Goal: Task Accomplishment & Management: Complete application form

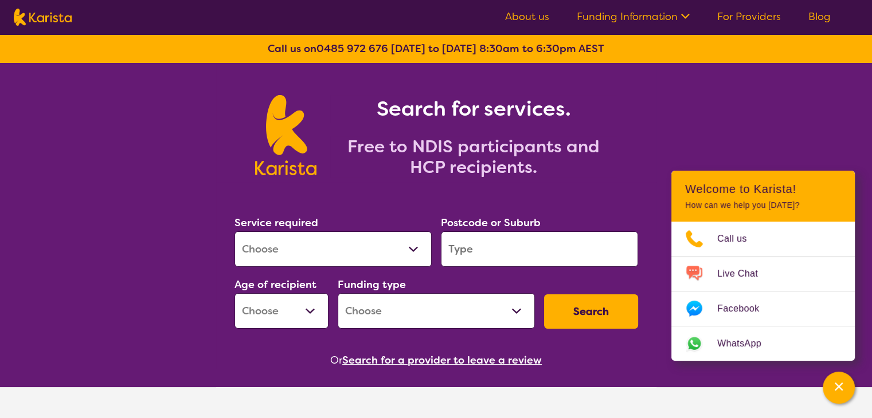
click at [613, 11] on link "Funding Information" at bounding box center [633, 17] width 113 height 14
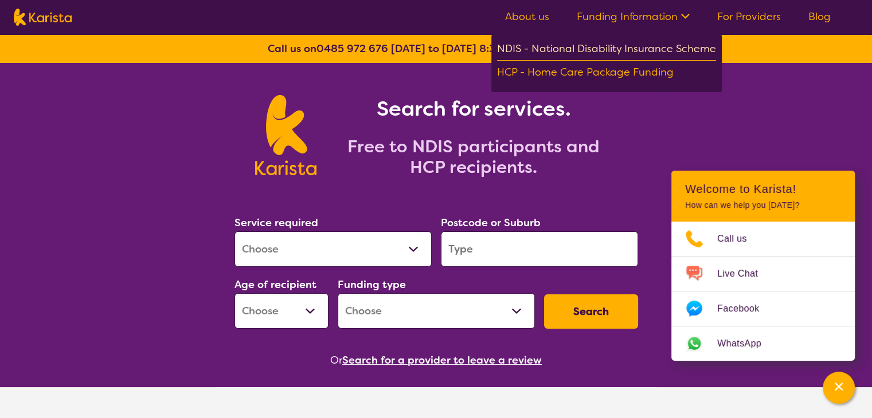
click at [590, 51] on div "NDIS - National Disability Insurance Scheme" at bounding box center [606, 50] width 219 height 21
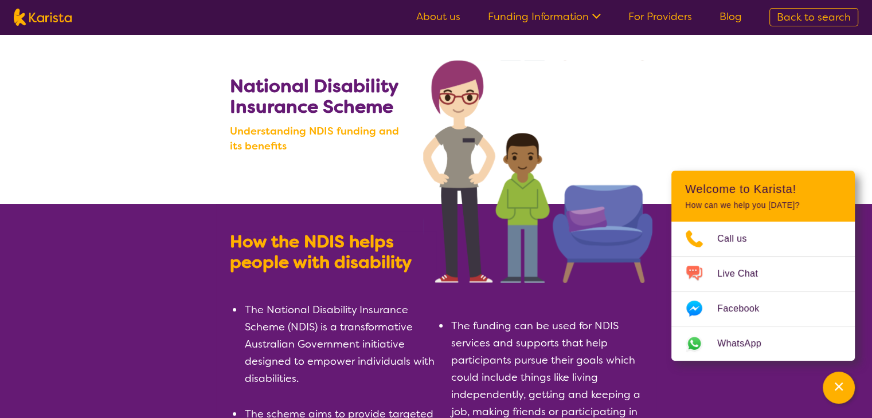
click at [440, 17] on link "About us" at bounding box center [438, 17] width 44 height 14
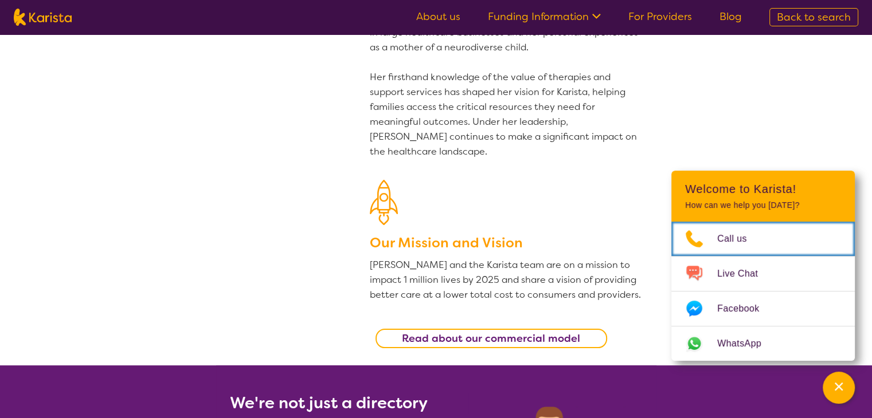
scroll to position [172, 0]
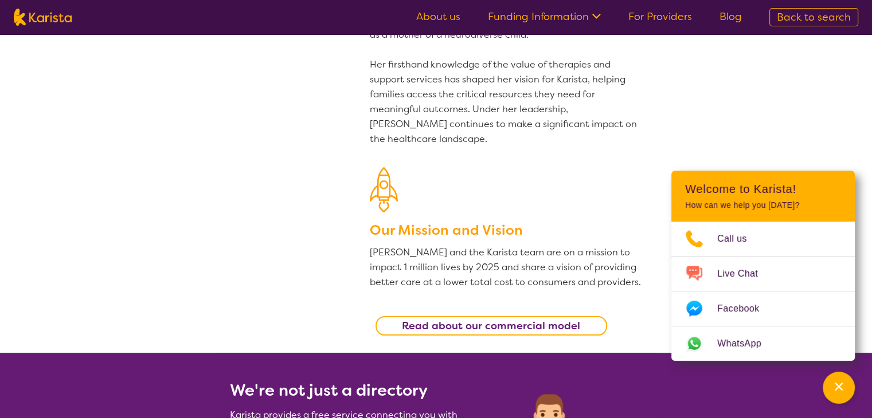
click at [459, 326] on b "Read about our commercial model" at bounding box center [491, 326] width 178 height 14
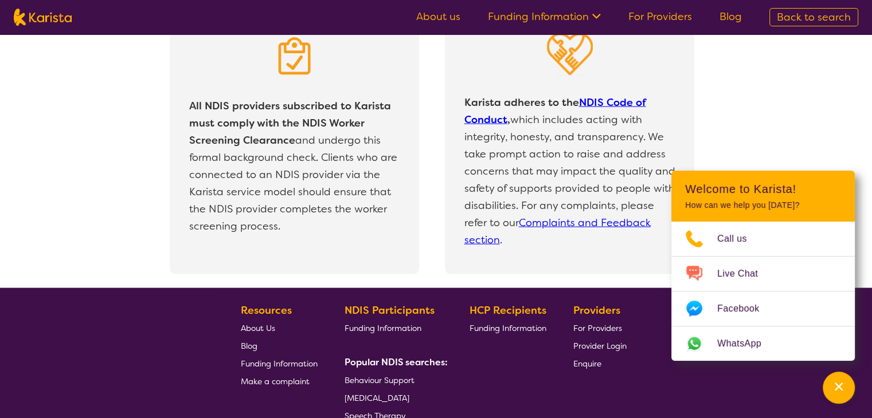
scroll to position [2423, 0]
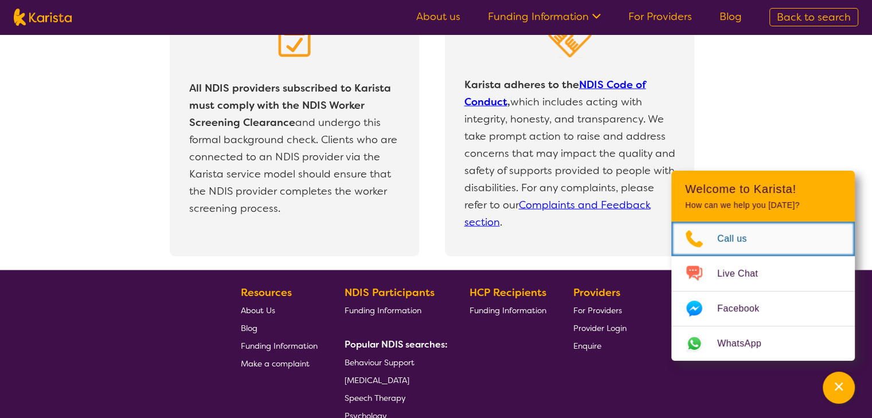
click at [724, 237] on span "Call us" at bounding box center [739, 238] width 44 height 17
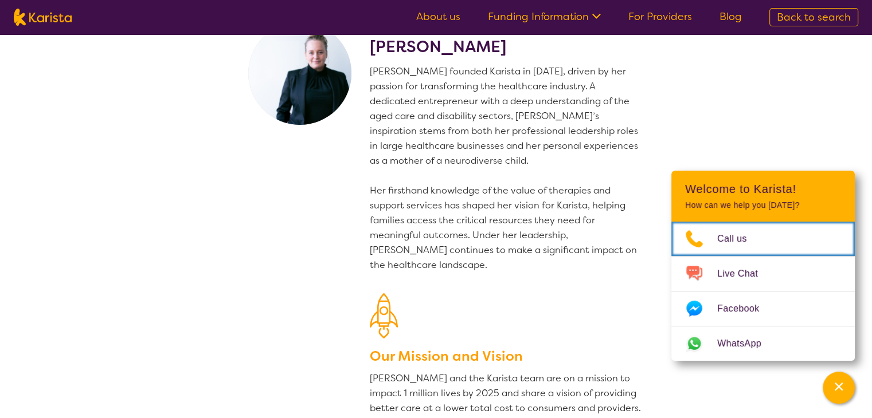
scroll to position [0, 0]
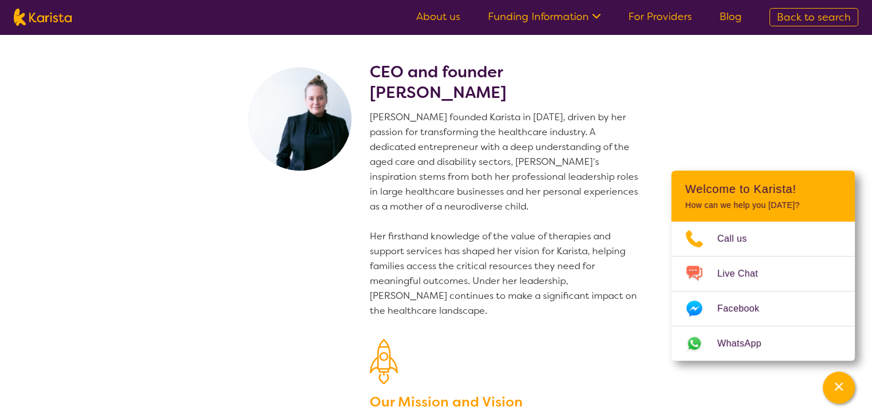
click at [553, 17] on link "Funding Information" at bounding box center [544, 17] width 113 height 14
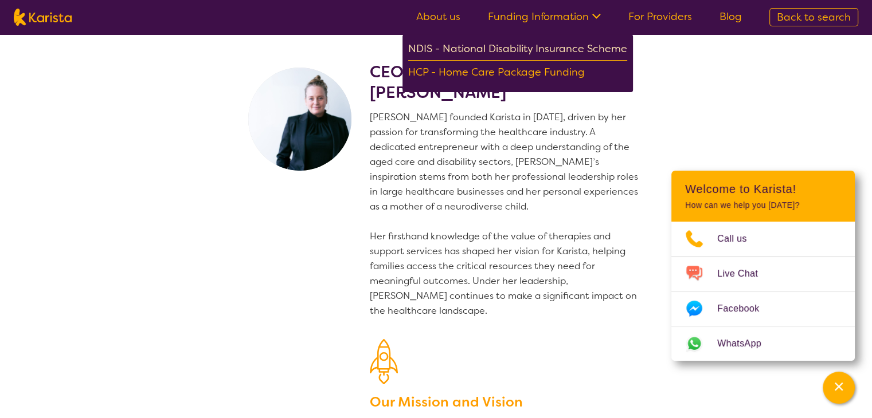
click at [545, 49] on div "NDIS - National Disability Insurance Scheme" at bounding box center [517, 50] width 219 height 21
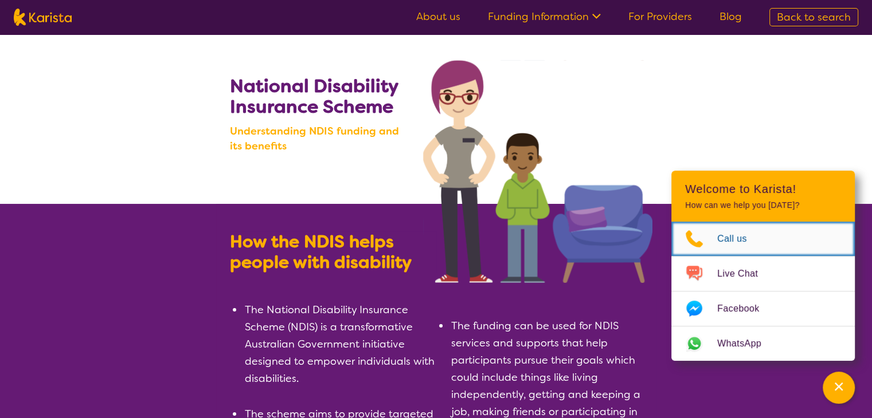
click at [690, 236] on icon "Choose channel" at bounding box center [694, 238] width 17 height 17
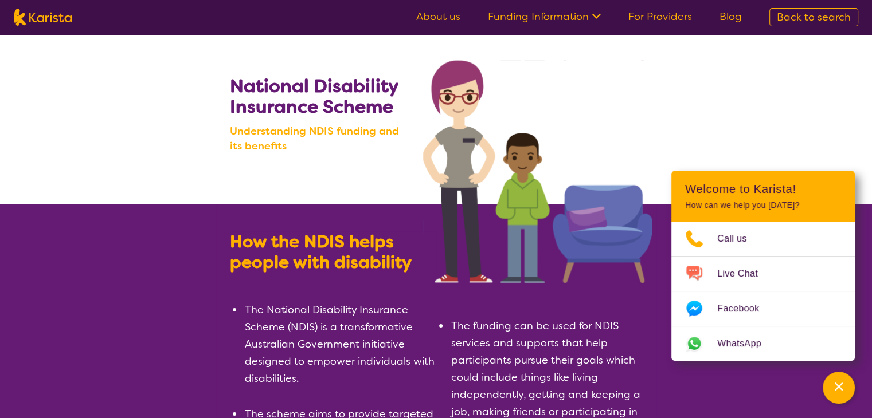
click at [54, 17] on img at bounding box center [43, 17] width 58 height 17
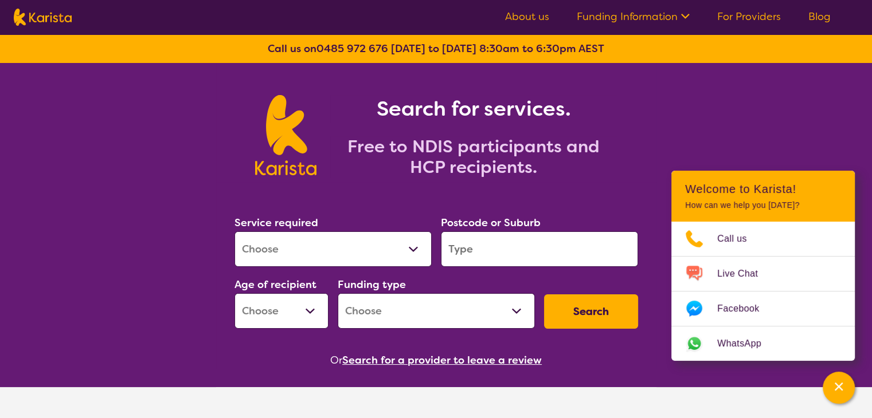
click at [415, 246] on select "Allied Health Assistant Assessment (ADHD or Autism) Behaviour support Counselli…" at bounding box center [332, 250] width 197 height 36
select select "Personal care"
click at [234, 232] on select "Allied Health Assistant Assessment (ADHD or Autism) Behaviour support Counselli…" at bounding box center [332, 250] width 197 height 36
click at [451, 241] on input "search" at bounding box center [539, 250] width 197 height 36
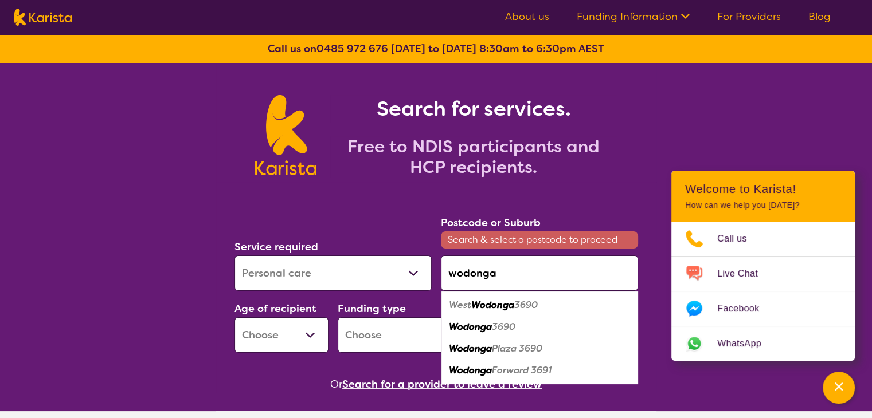
click at [486, 326] on em "Wodonga" at bounding box center [470, 327] width 43 height 12
type input "3690"
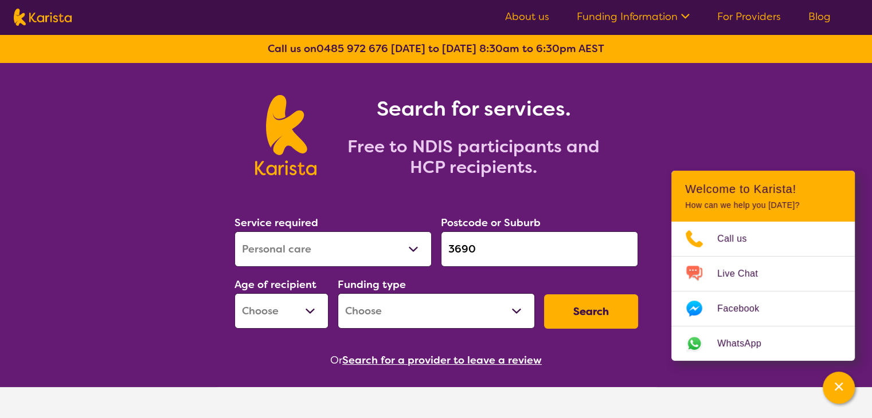
click at [308, 311] on select "Early Childhood - 0 to 9 Child - 10 to 11 Adolescent - 12 to 17 Adult - 18 to 6…" at bounding box center [281, 311] width 94 height 36
select select "AD"
click at [234, 293] on select "Early Childhood - 0 to 9 Child - 10 to 11 Adolescent - 12 to 17 Adult - 18 to 6…" at bounding box center [281, 311] width 94 height 36
click at [514, 310] on select "Home Care Package (HCP) National Disability Insurance Scheme (NDIS) I don't know" at bounding box center [436, 311] width 197 height 36
select select "NDIS"
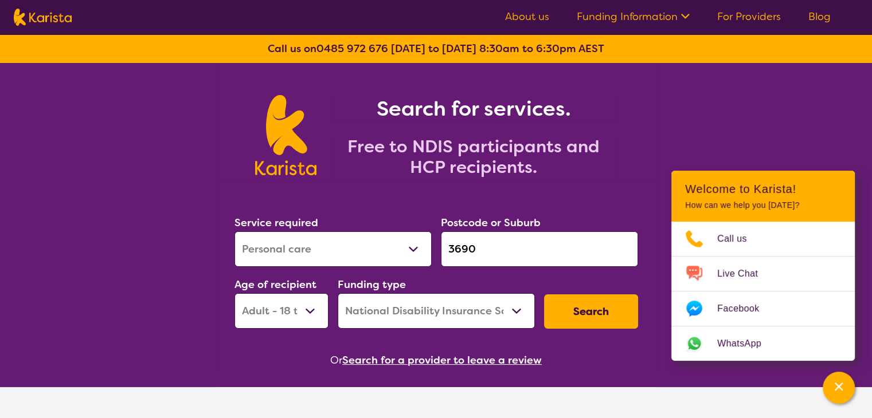
click at [338, 293] on select "Home Care Package (HCP) National Disability Insurance Scheme (NDIS) I don't know" at bounding box center [436, 311] width 197 height 36
click at [594, 310] on button "Search" at bounding box center [591, 312] width 94 height 34
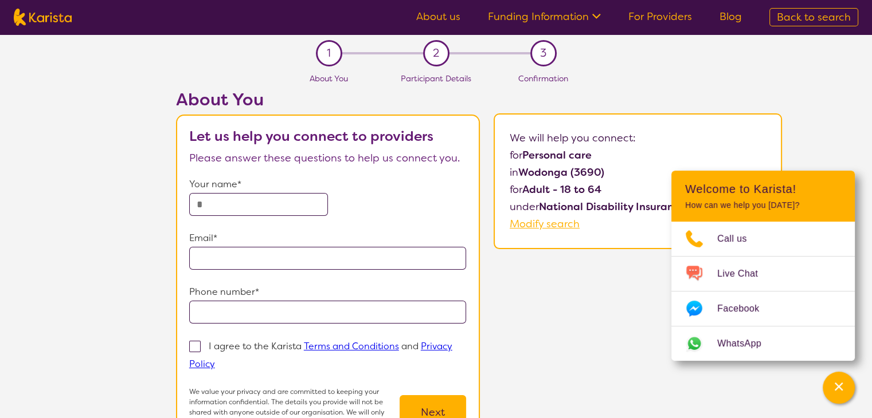
click at [201, 202] on input "text" at bounding box center [258, 204] width 139 height 23
type input "**********"
click at [198, 261] on input "email" at bounding box center [327, 258] width 277 height 23
type input "**********"
click at [209, 308] on input "tel" at bounding box center [327, 312] width 277 height 23
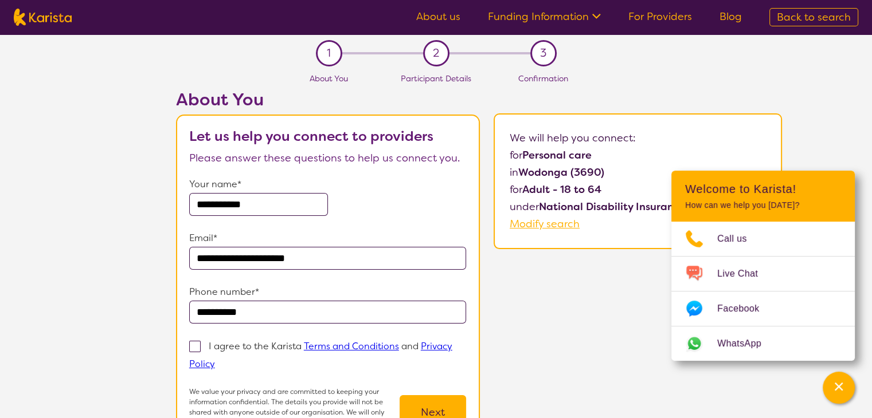
type input "**********"
click at [331, 346] on link "Terms and Conditions" at bounding box center [351, 347] width 95 height 12
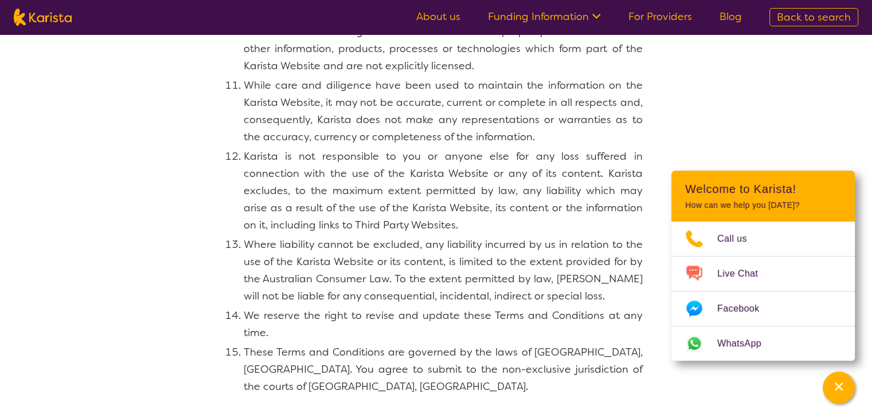
scroll to position [1146, 0]
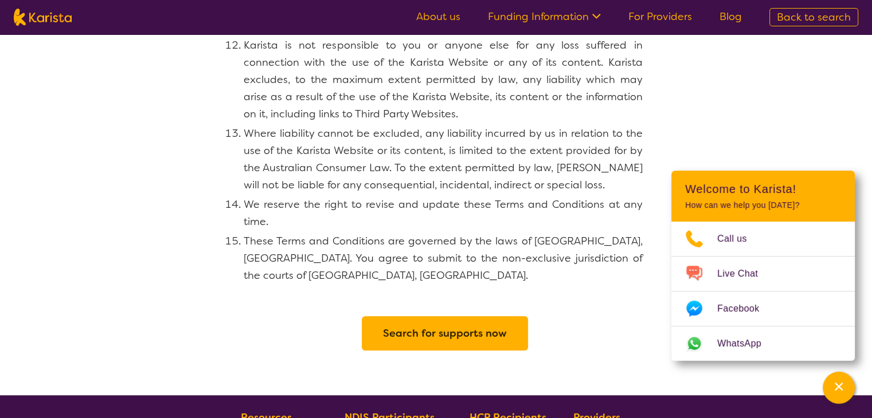
click at [392, 323] on h2 "Search for supports now" at bounding box center [445, 333] width 124 height 21
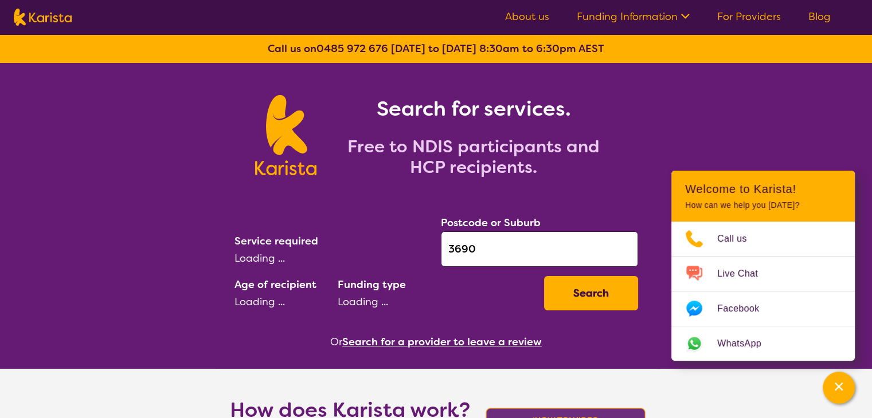
select select "Personal care"
select select "AD"
select select "NDIS"
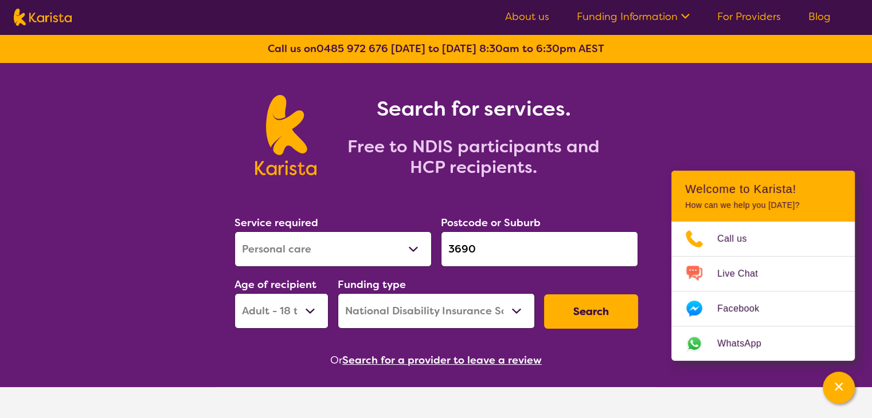
click at [572, 307] on button "Search" at bounding box center [591, 312] width 94 height 34
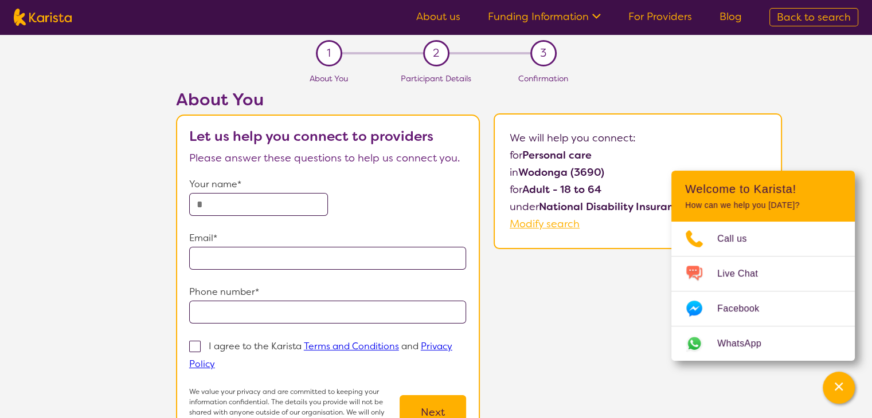
click at [202, 202] on input "text" at bounding box center [258, 204] width 139 height 23
type input "**********"
click at [198, 255] on input "email" at bounding box center [327, 258] width 277 height 23
type input "**********"
click at [211, 309] on input "tel" at bounding box center [327, 312] width 277 height 23
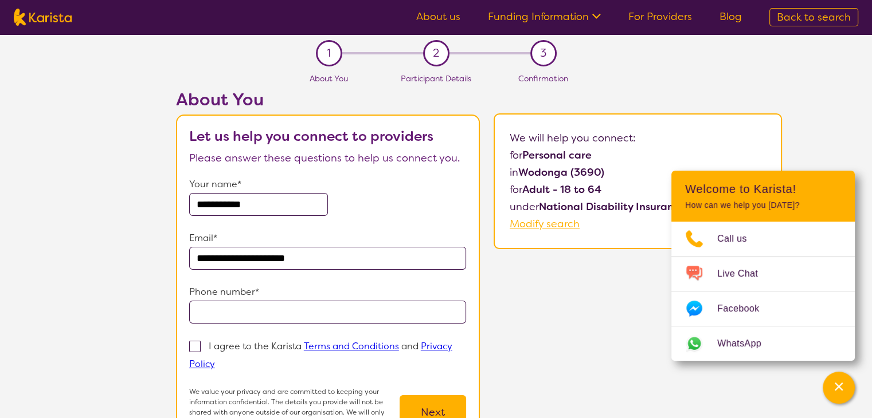
type input "**********"
click at [192, 346] on span at bounding box center [194, 346] width 11 height 11
click at [215, 360] on input "I agree to the Karista Terms and Conditions and Privacy Policy" at bounding box center [218, 363] width 7 height 7
checkbox input "true"
click at [420, 405] on button "Next" at bounding box center [433, 413] width 66 height 34
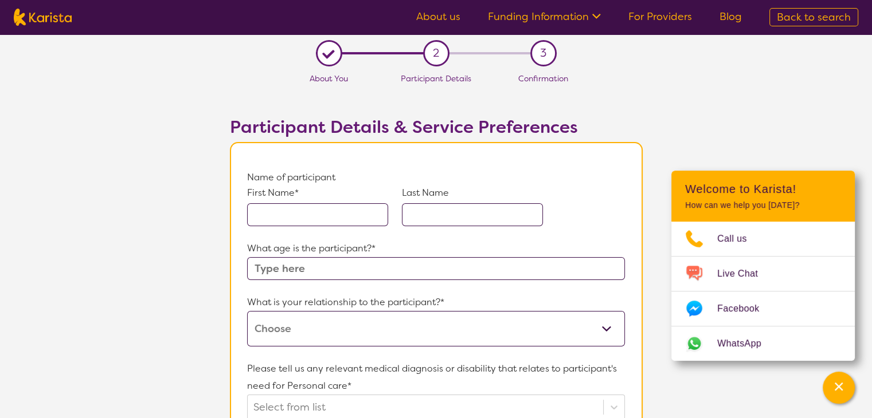
click at [263, 212] on input "text" at bounding box center [317, 214] width 141 height 23
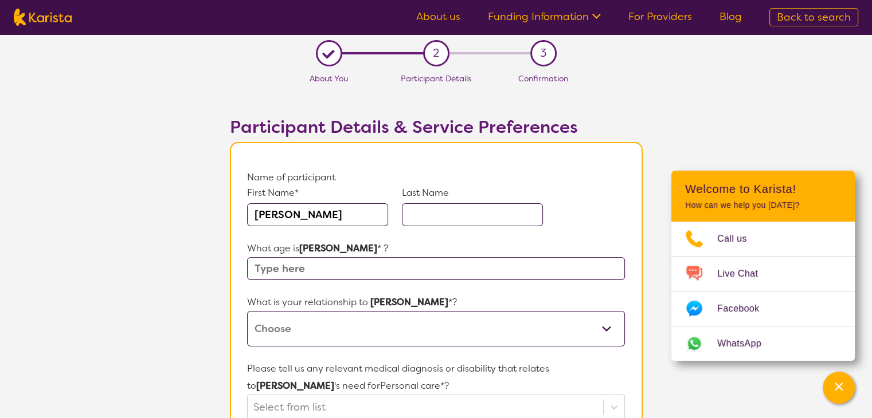
type input "[PERSON_NAME]"
click at [433, 203] on input "text" at bounding box center [472, 214] width 141 height 23
type input "hooft"
click at [255, 267] on input "text" at bounding box center [435, 268] width 377 height 23
type input "52"
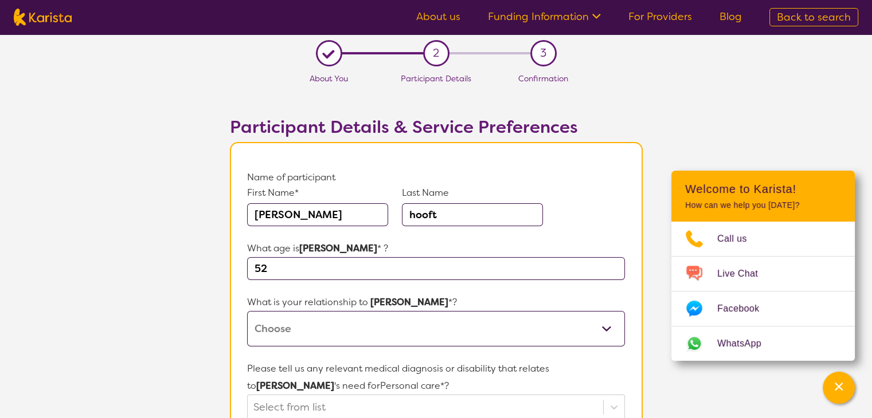
click at [608, 323] on select "This request is for myself I am their parent I am their child I am their spouse…" at bounding box center [435, 329] width 377 height 36
select select "I am their parent"
click at [247, 311] on select "This request is for myself I am their parent I am their child I am their spouse…" at bounding box center [435, 329] width 377 height 36
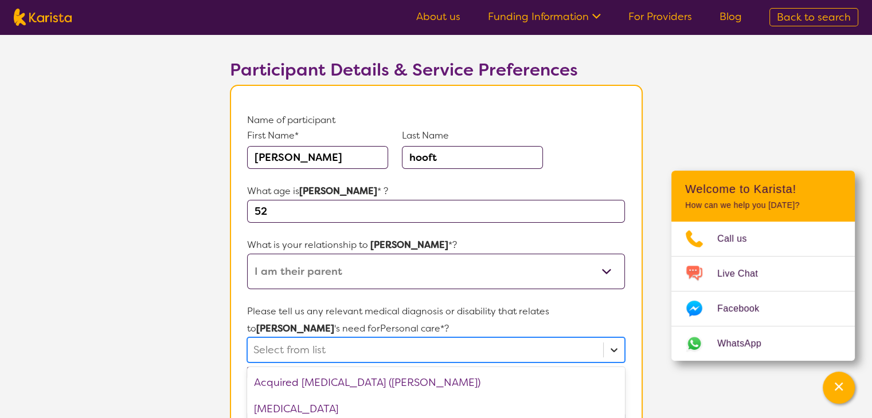
scroll to position [181, 0]
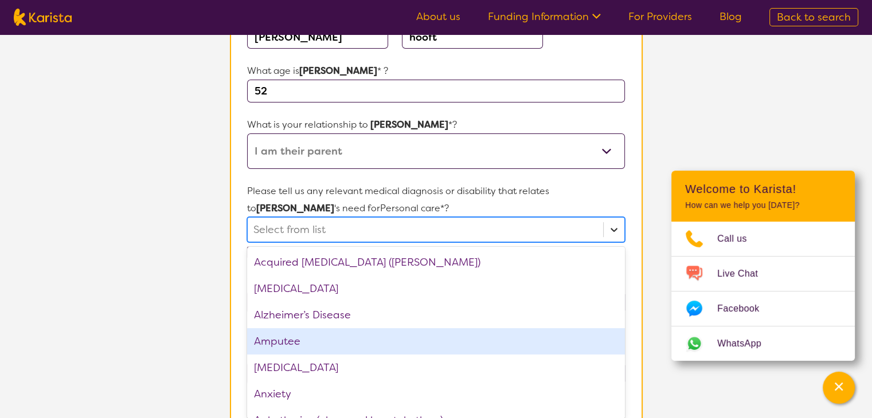
click at [613, 242] on div "option Amputee focused, 4 of 75. 75 results available. Use Up and Down to choos…" at bounding box center [435, 229] width 377 height 25
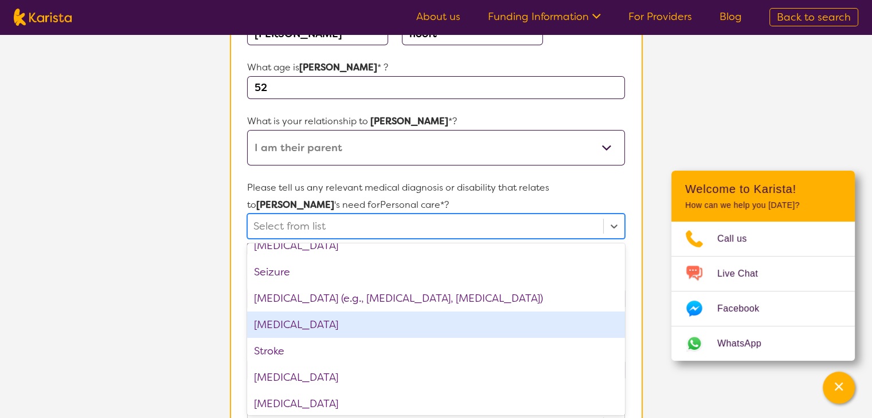
scroll to position [1720, 0]
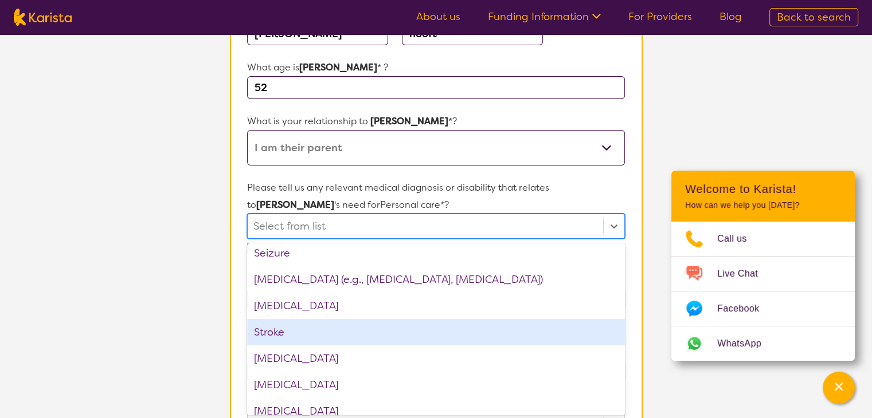
click at [296, 330] on div "Stroke" at bounding box center [435, 332] width 377 height 26
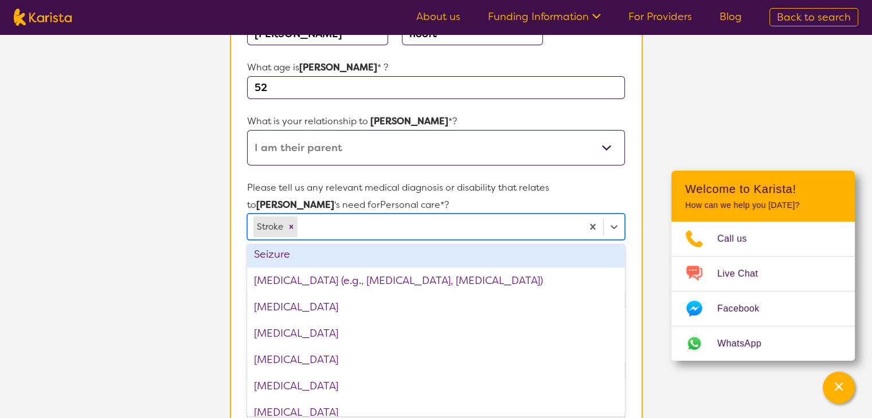
click at [318, 251] on div "Seizure" at bounding box center [435, 254] width 377 height 26
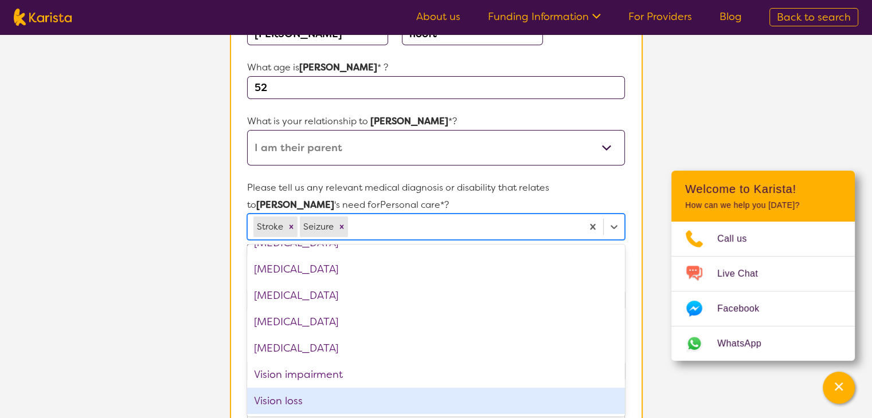
scroll to position [1757, 0]
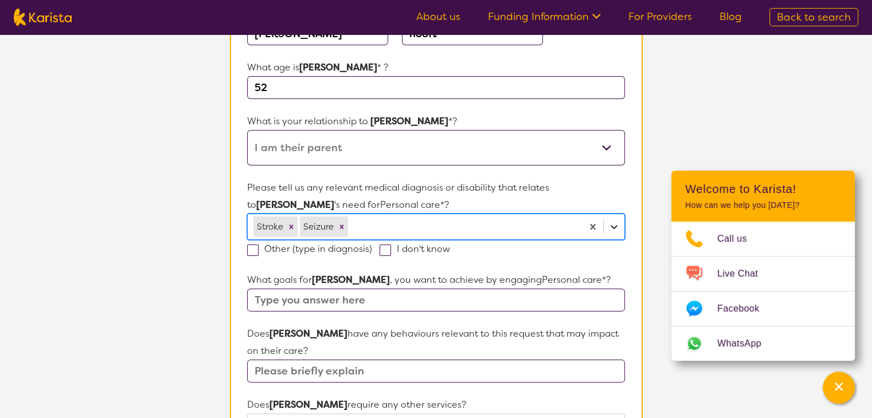
click at [617, 227] on icon at bounding box center [613, 226] width 11 height 11
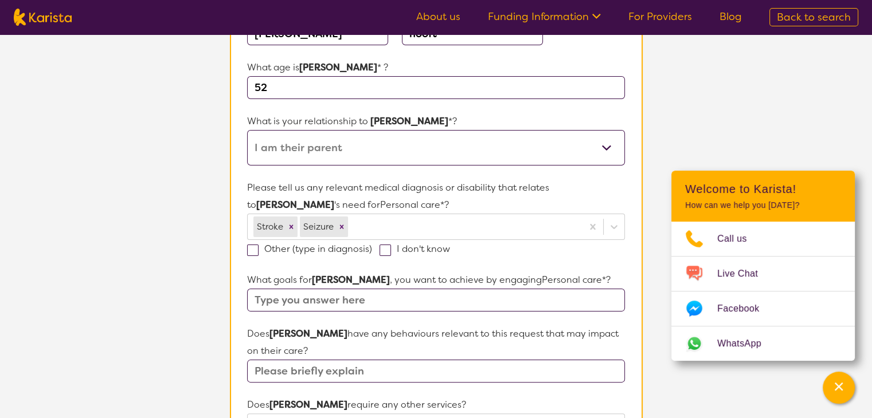
click at [266, 290] on input "text" at bounding box center [435, 300] width 377 height 23
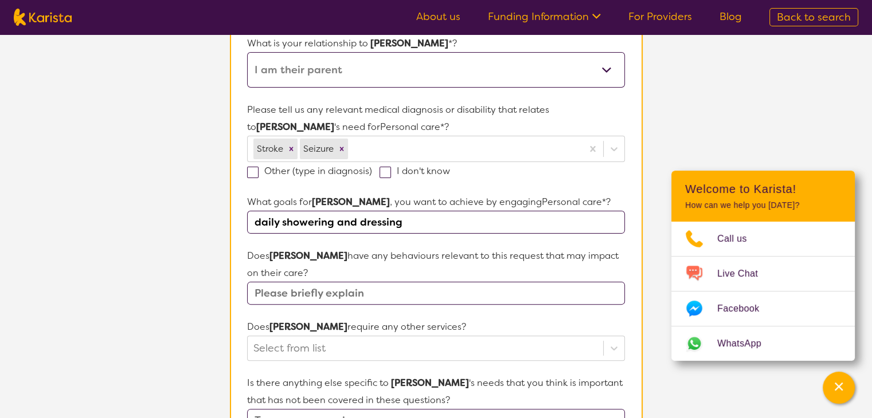
scroll to position [296, 0]
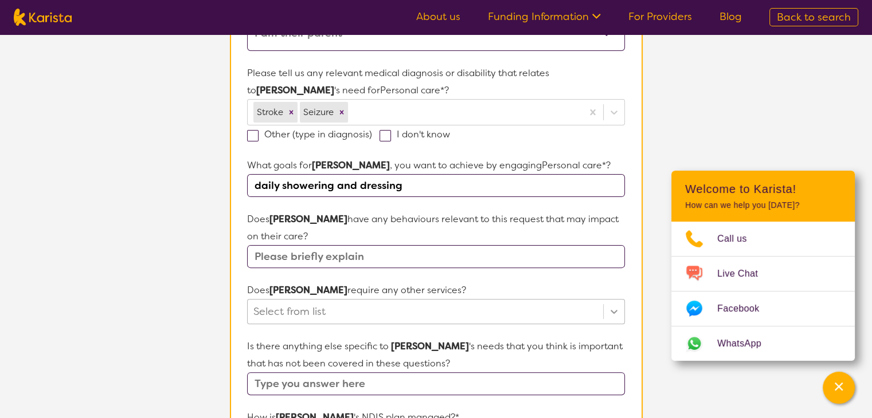
type input "daily showering and dressing"
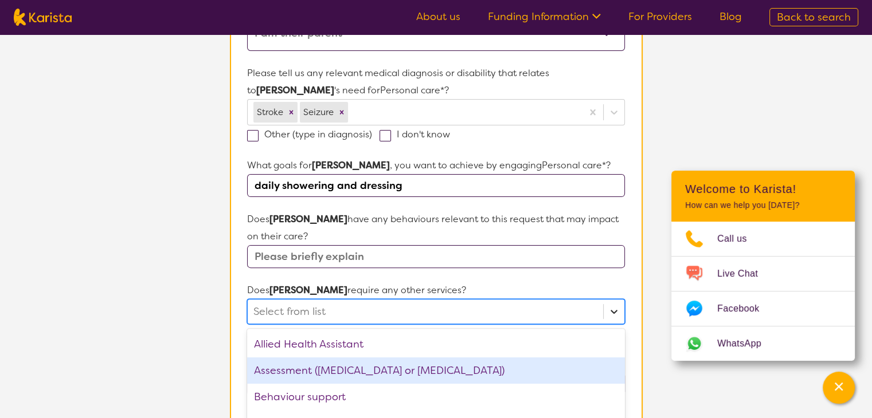
scroll to position [381, 0]
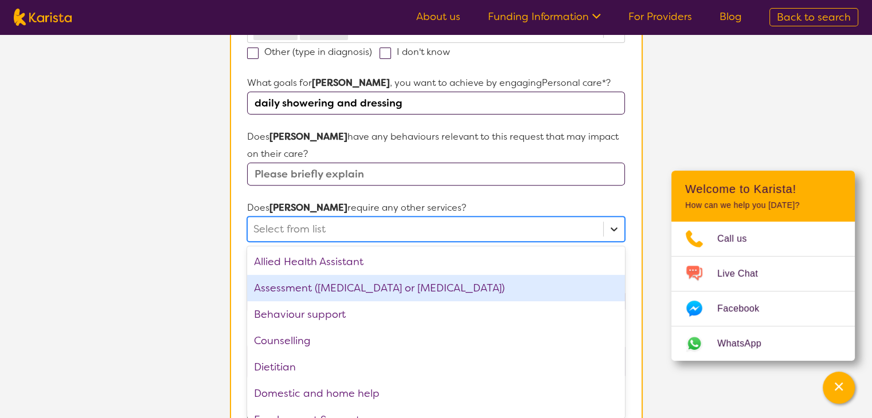
click at [612, 242] on div "option Assessment ([MEDICAL_DATA] or [MEDICAL_DATA]) focused, 2 of 21. 21 resul…" at bounding box center [435, 229] width 377 height 25
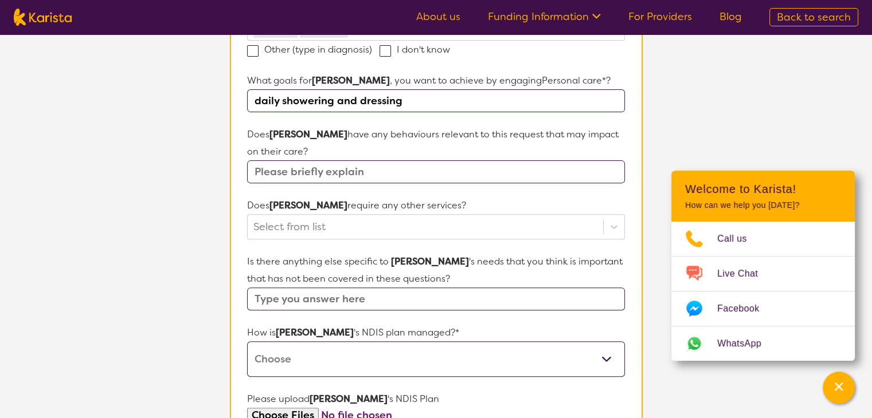
click at [549, 193] on form "Name of participant First Name* [PERSON_NAME] Last Name hooft What age is [PERS…" at bounding box center [435, 192] width 377 height 809
click at [603, 353] on select "Self-managed NDIS plan Managed by a registered plan management provider (not th…" at bounding box center [435, 360] width 377 height 36
select select "Plan Managed"
click at [247, 342] on select "Self-managed NDIS plan Managed by a registered plan management provider (not th…" at bounding box center [435, 360] width 377 height 36
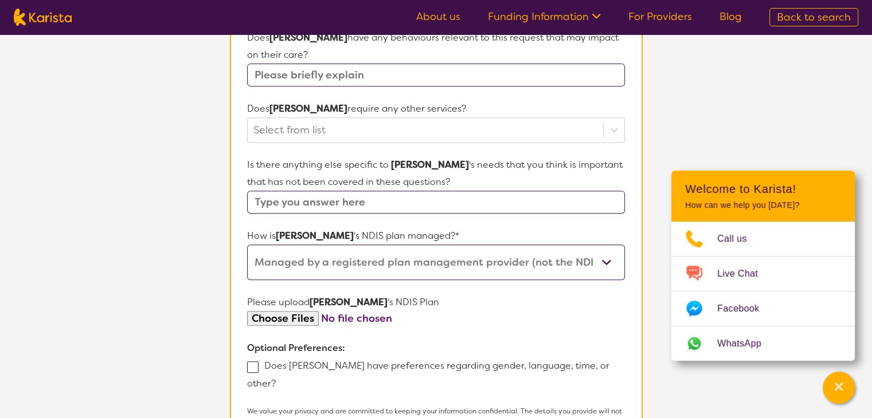
scroll to position [495, 0]
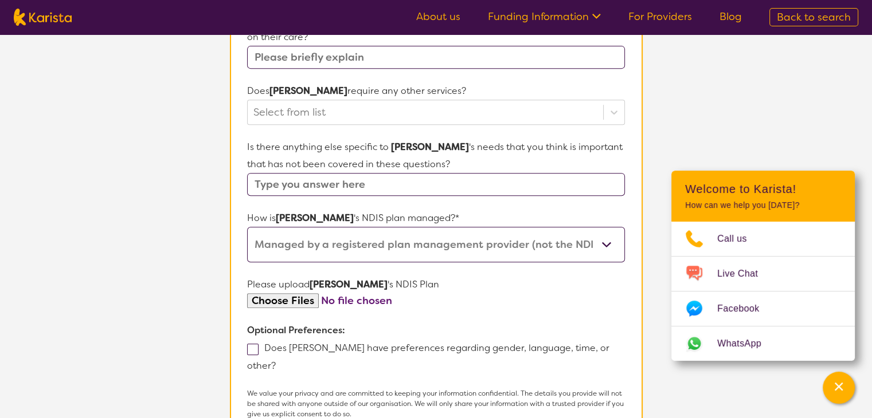
click at [349, 297] on input "file" at bounding box center [435, 300] width 377 height 15
click at [250, 345] on span at bounding box center [252, 349] width 11 height 11
click at [276, 362] on input "Does [PERSON_NAME] have preferences regarding gender, language, time, or other?" at bounding box center [279, 365] width 7 height 7
checkbox input "true"
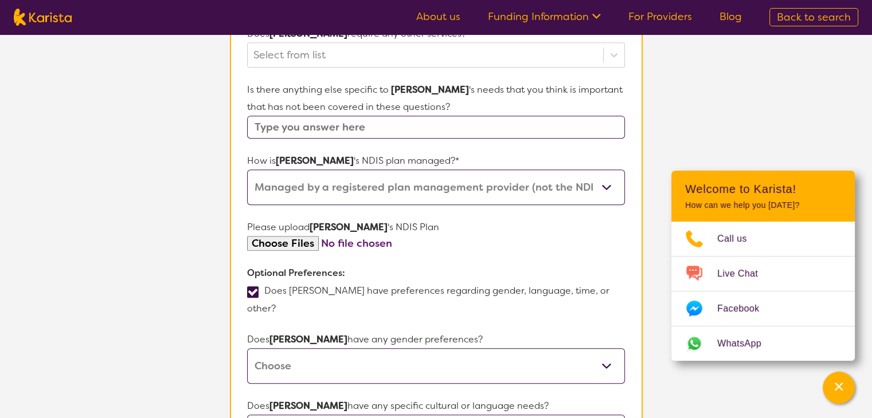
click at [610, 349] on select "[DEMOGRAPHIC_DATA] [DEMOGRAPHIC_DATA] Other No Preference" at bounding box center [435, 367] width 377 height 36
select select "[DEMOGRAPHIC_DATA]"
click at [247, 349] on select "[DEMOGRAPHIC_DATA] [DEMOGRAPHIC_DATA] Other No Preference" at bounding box center [435, 367] width 377 height 36
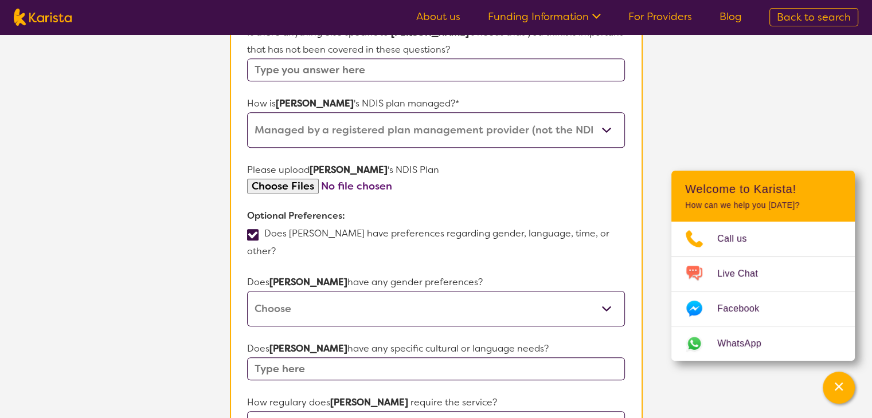
scroll to position [667, 0]
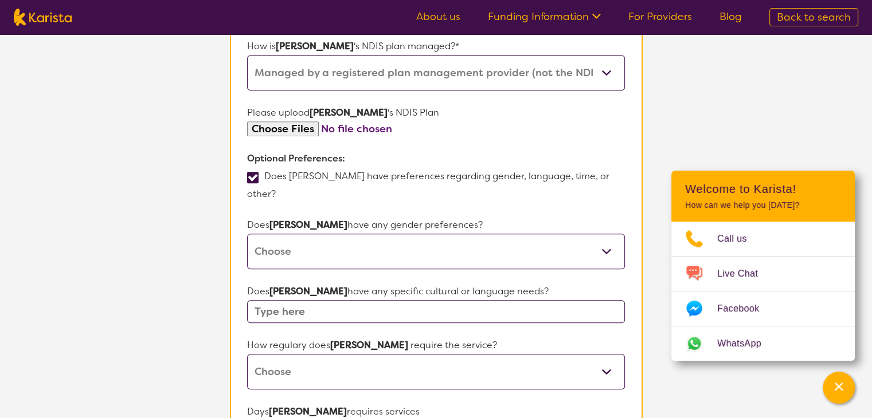
click at [605, 354] on select "Daily Twice a week Weekly Every fortnight Monthly Other" at bounding box center [435, 372] width 377 height 36
select select "Daily"
click at [247, 354] on select "Daily Twice a week Weekly Every fortnight Monthly Other" at bounding box center [435, 372] width 377 height 36
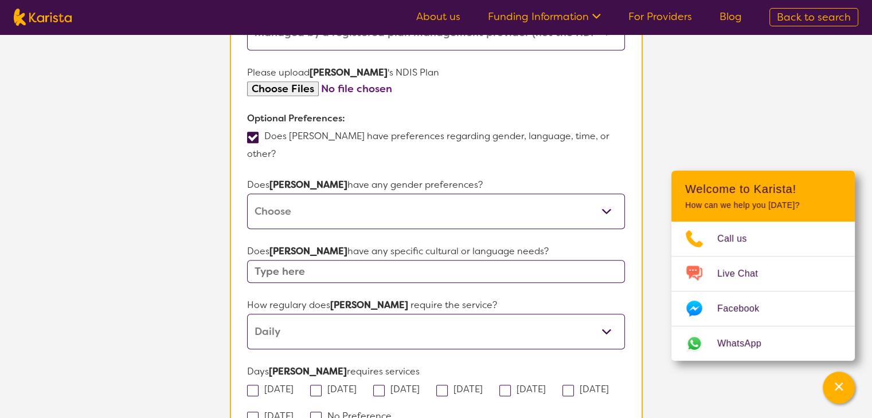
scroll to position [725, 0]
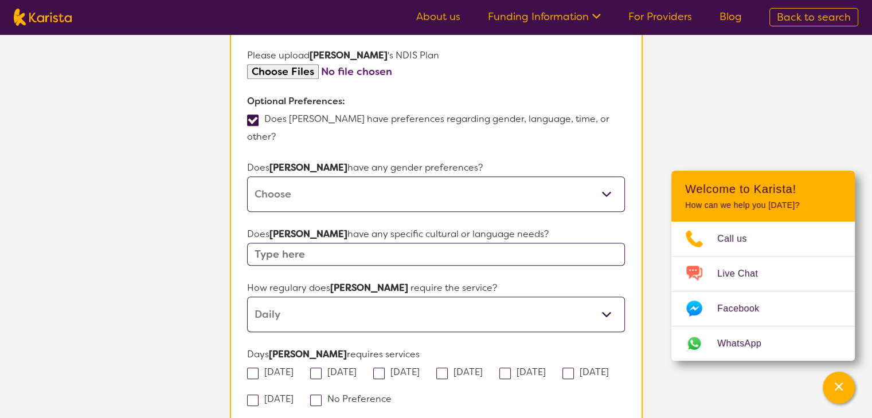
click at [252, 368] on span at bounding box center [252, 373] width 11 height 11
click at [293, 368] on input "[DATE]" at bounding box center [296, 371] width 7 height 7
checkbox input "true"
click at [322, 368] on span at bounding box center [315, 373] width 11 height 11
click at [357, 368] on input "[DATE]" at bounding box center [360, 371] width 7 height 7
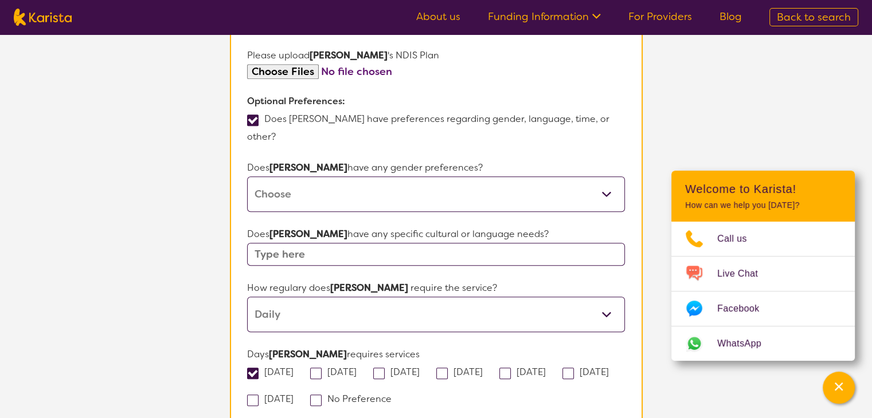
checkbox input "true"
click at [385, 368] on span at bounding box center [378, 373] width 11 height 11
click at [420, 368] on input "[DATE]" at bounding box center [423, 371] width 7 height 7
checkbox input "true"
drag, startPoint x: 475, startPoint y: 355, endPoint x: 511, endPoint y: 362, distance: 37.4
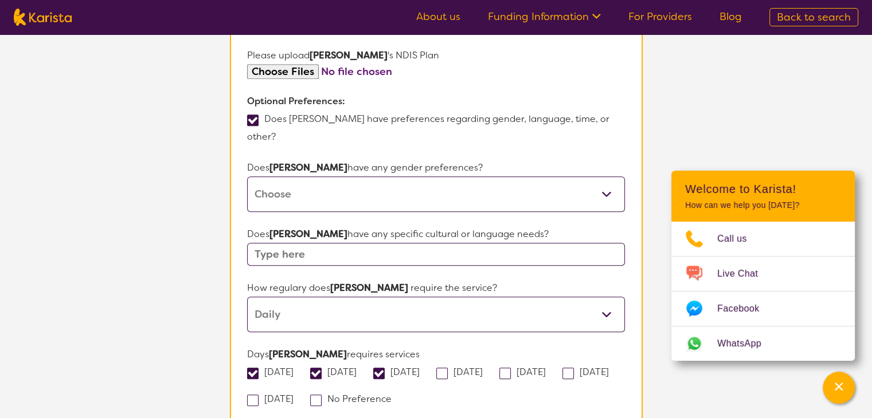
click at [448, 368] on span at bounding box center [441, 373] width 11 height 11
click at [483, 368] on input "[DATE]" at bounding box center [486, 371] width 7 height 7
checkbox input "true"
click at [511, 368] on span at bounding box center [504, 373] width 11 height 11
click at [553, 368] on input "[DATE]" at bounding box center [549, 371] width 7 height 7
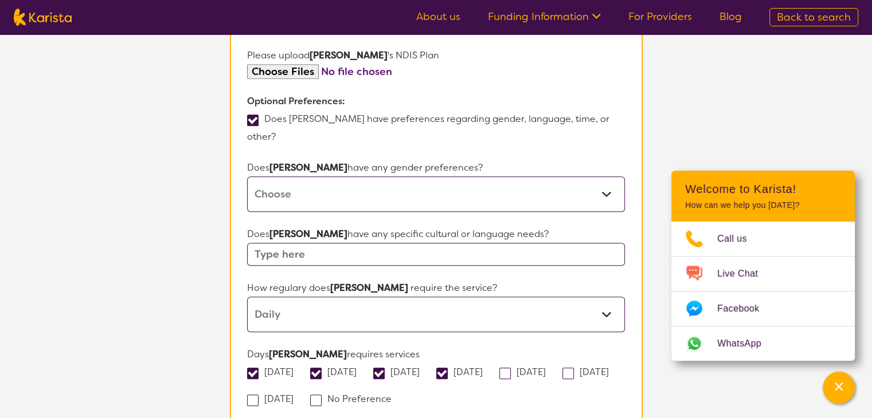
checkbox input "true"
click at [562, 379] on span at bounding box center [567, 373] width 11 height 11
click at [609, 375] on input "[DATE]" at bounding box center [612, 371] width 7 height 7
checkbox input "true"
click at [259, 395] on span at bounding box center [252, 400] width 11 height 11
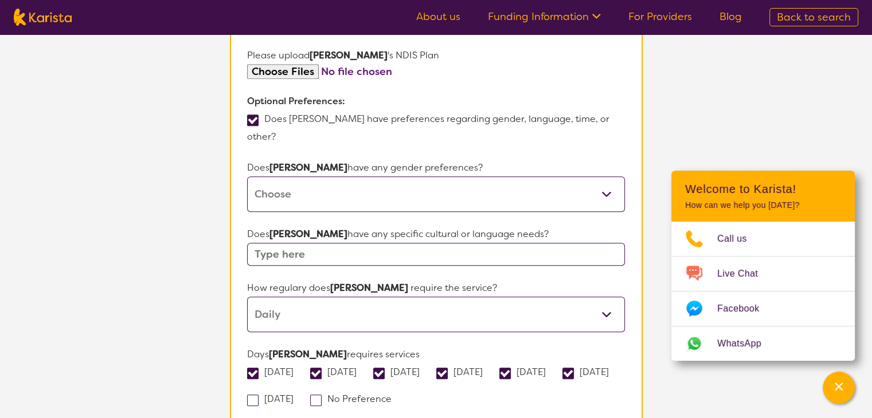
click at [301, 395] on input "[DATE]" at bounding box center [296, 398] width 7 height 7
checkbox input "true"
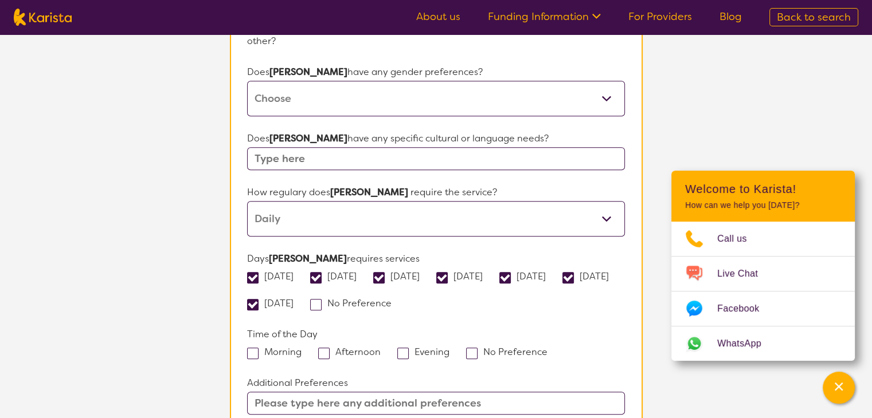
scroll to position [839, 0]
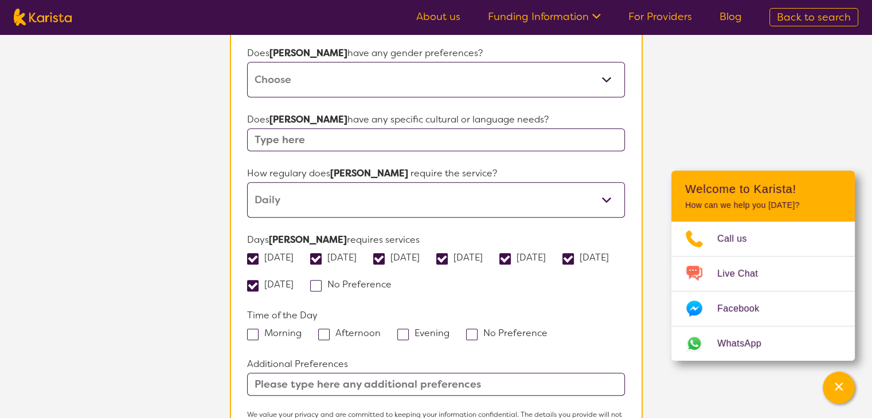
click at [251, 329] on span at bounding box center [252, 334] width 11 height 11
click at [302, 329] on input "Morning" at bounding box center [305, 332] width 7 height 7
checkbox input "true"
click at [255, 373] on input "text" at bounding box center [435, 384] width 377 height 23
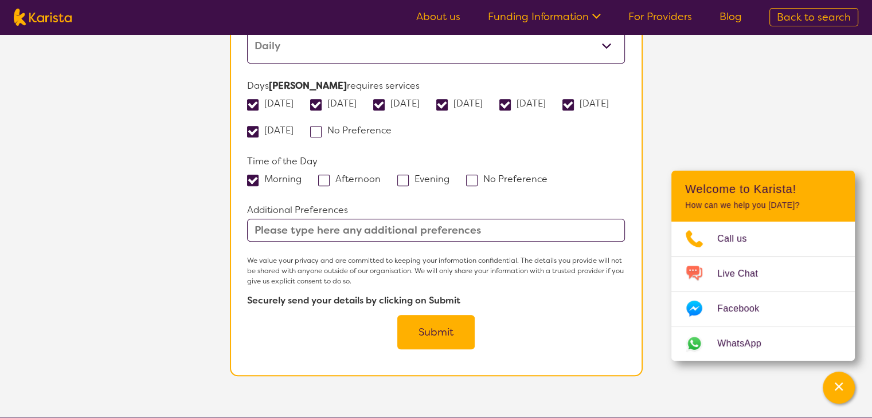
scroll to position [1011, 0]
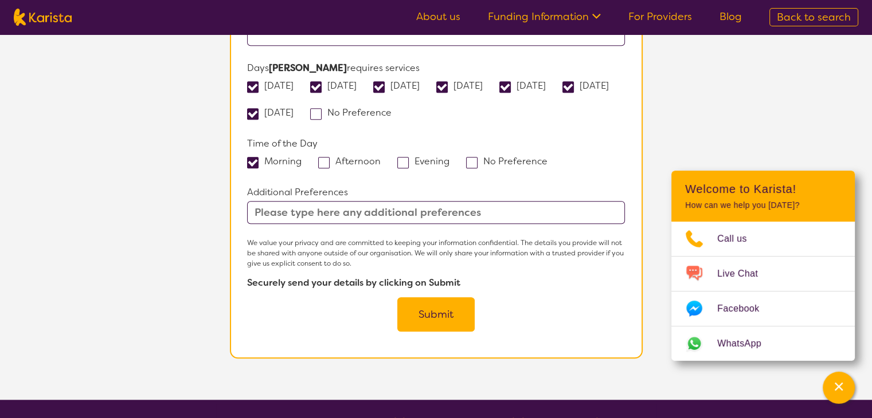
click at [431, 298] on button "Submit" at bounding box center [435, 315] width 77 height 34
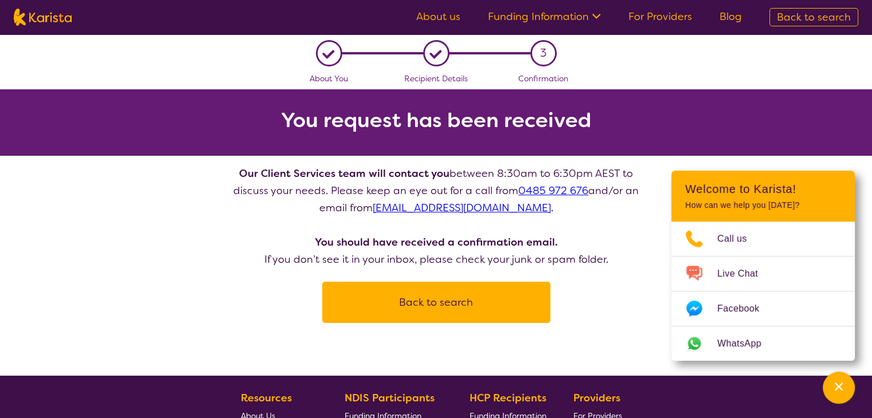
click at [456, 296] on button "Back to search" at bounding box center [436, 302] width 201 height 34
select select "Personal care"
select select "AD"
select select "NDIS"
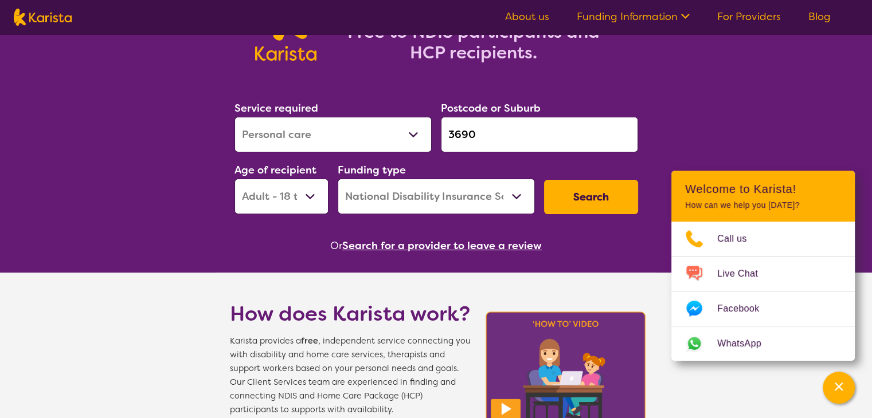
scroll to position [172, 0]
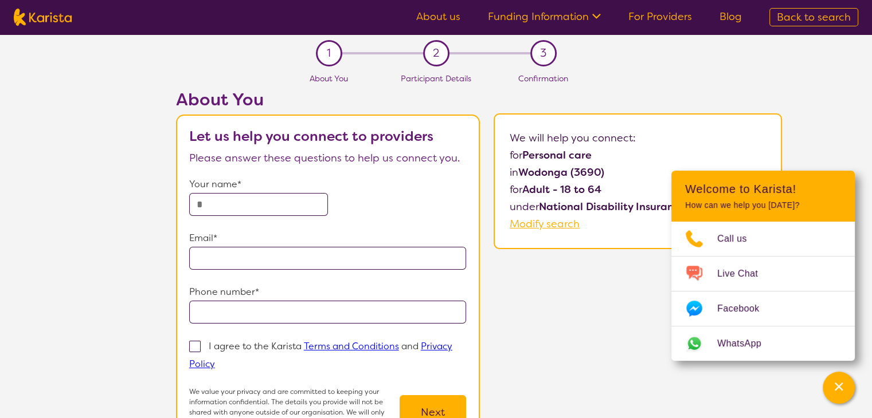
select select "Personal care"
select select "AD"
select select "NDIS"
